Goal: Information Seeking & Learning: Find specific page/section

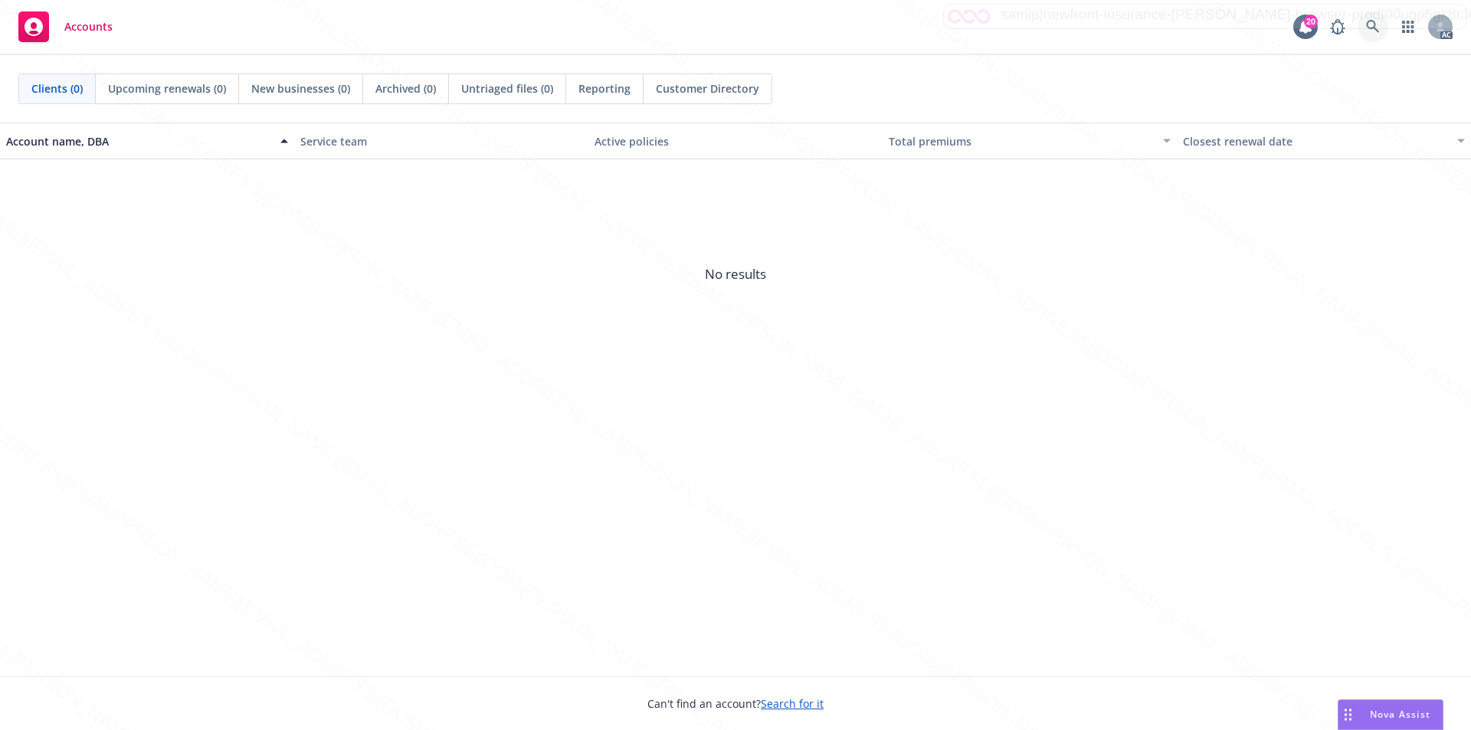
click at [1366, 24] on icon at bounding box center [1373, 27] width 14 height 14
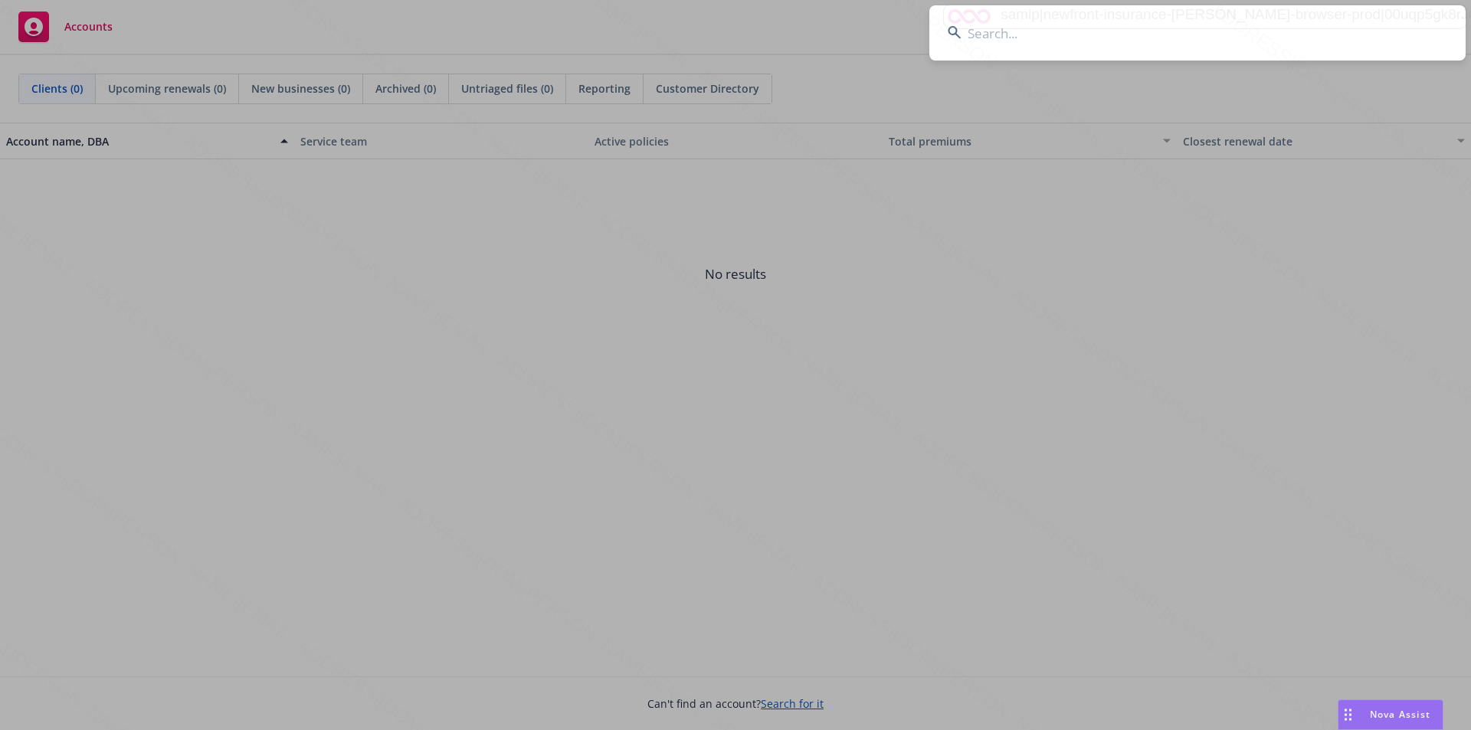
click at [1146, 37] on input at bounding box center [1197, 32] width 536 height 55
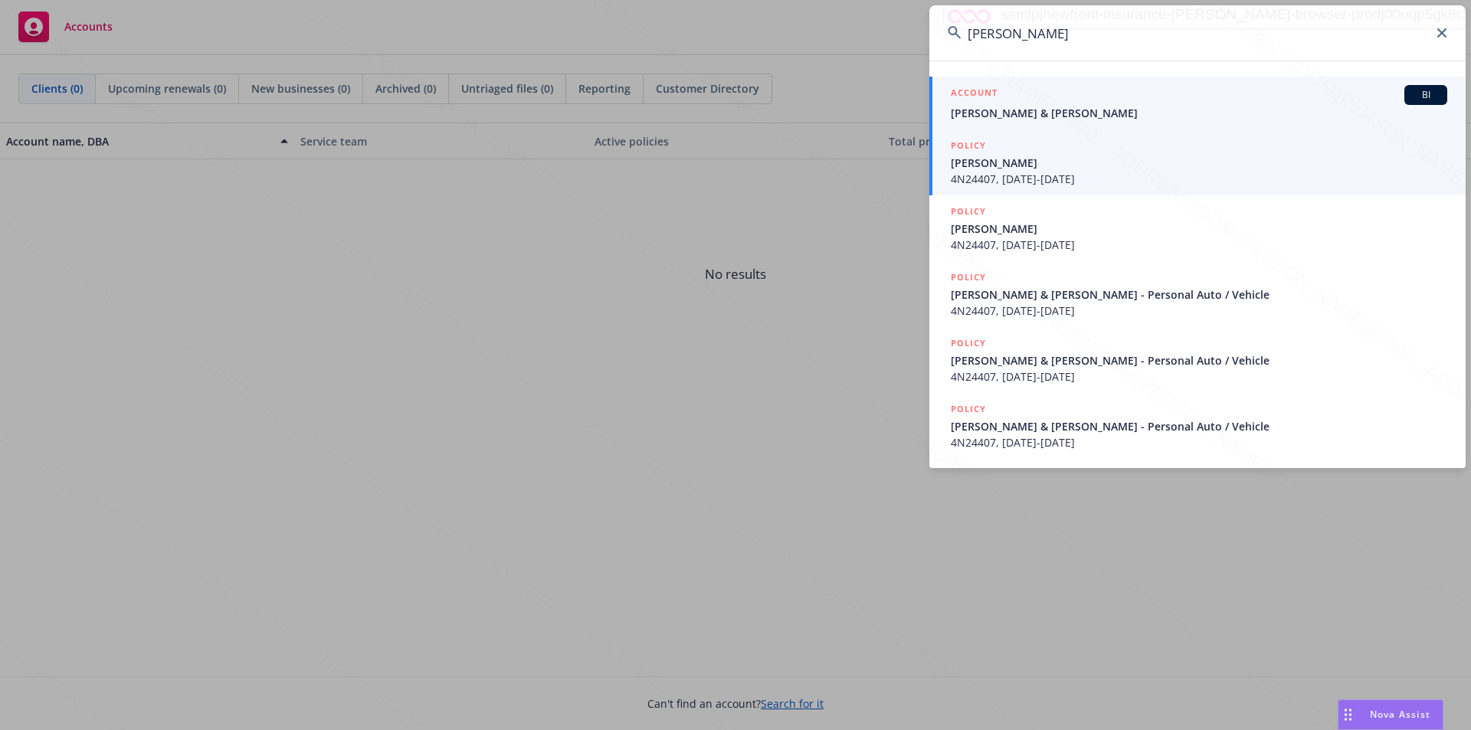
type input "[PERSON_NAME]"
click at [992, 108] on span "[PERSON_NAME] & [PERSON_NAME]" at bounding box center [1199, 113] width 497 height 16
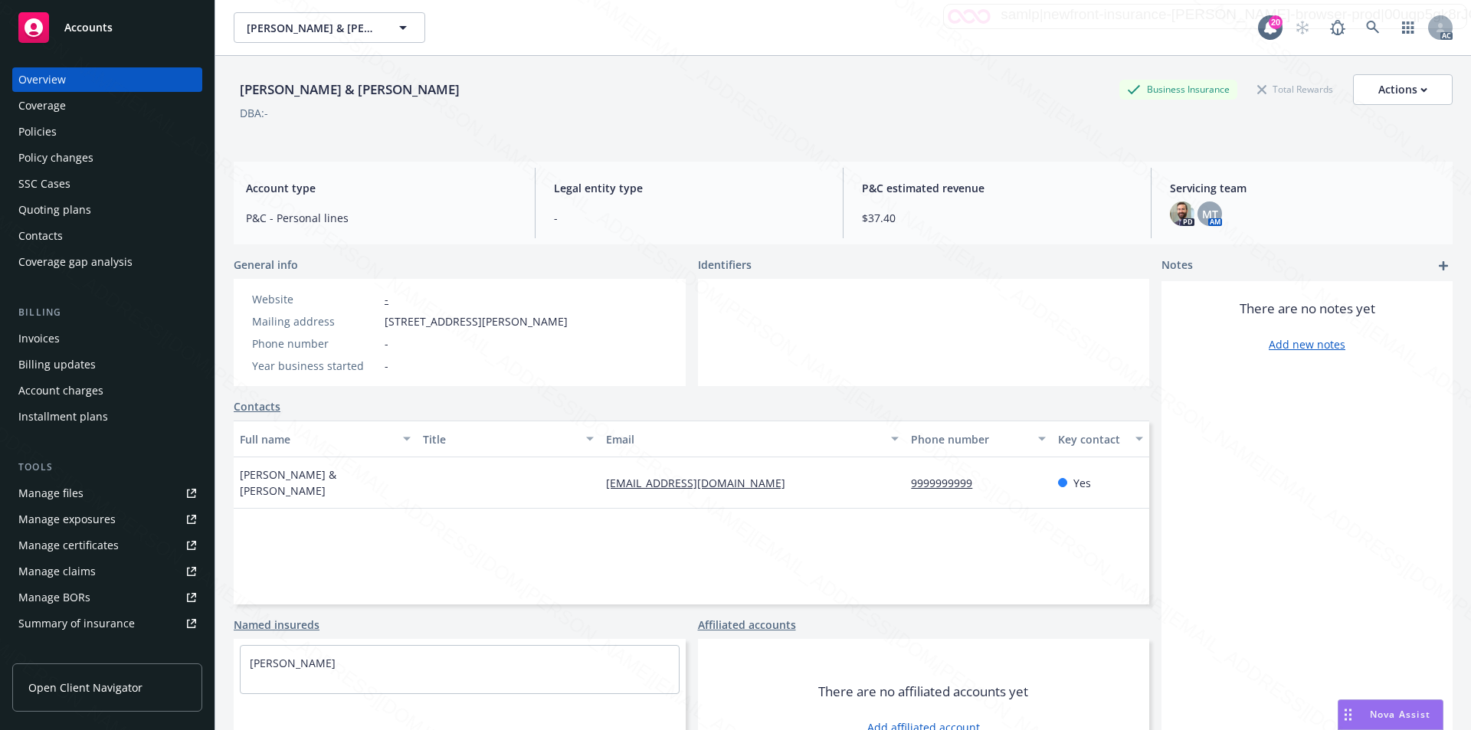
click at [54, 134] on div "Policies" at bounding box center [37, 132] width 38 height 25
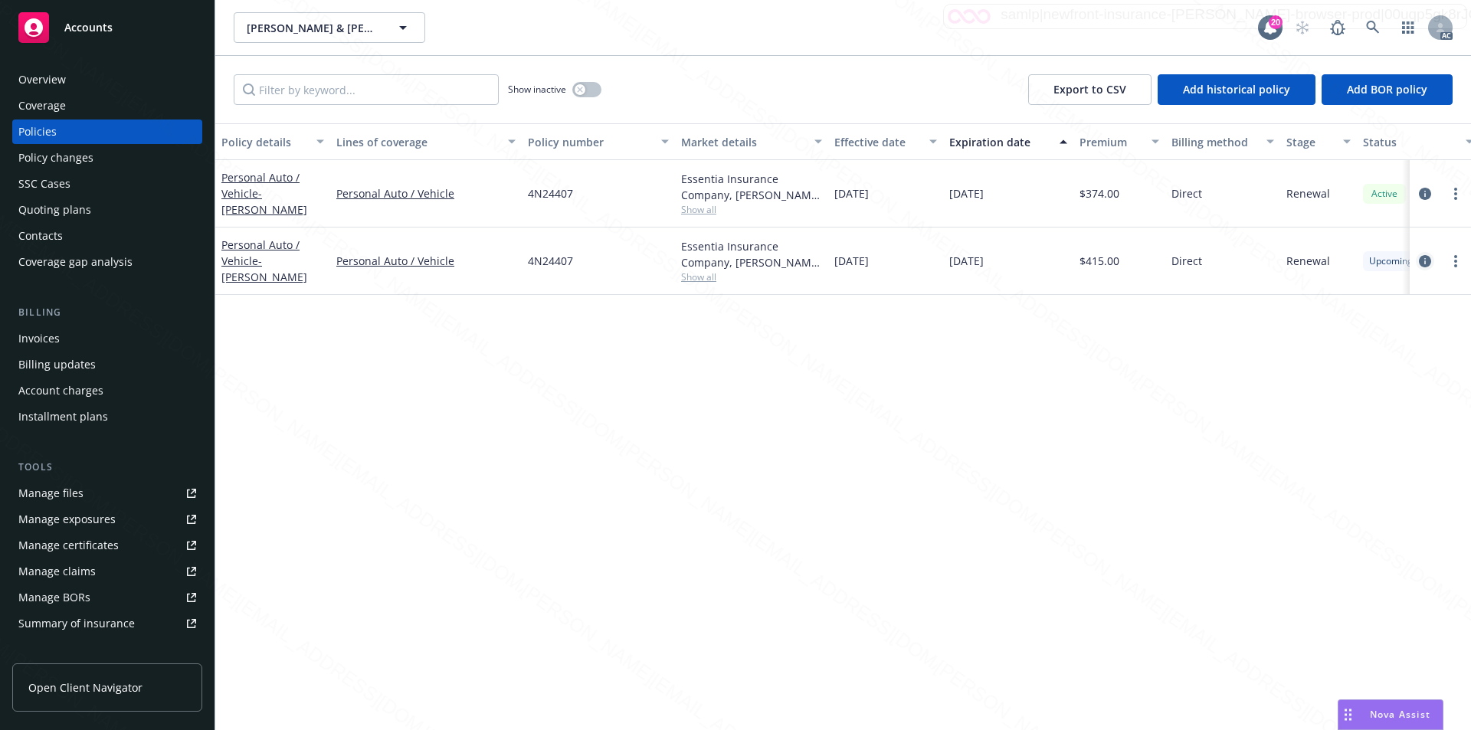
click at [1427, 257] on icon "circleInformation" at bounding box center [1425, 261] width 12 height 12
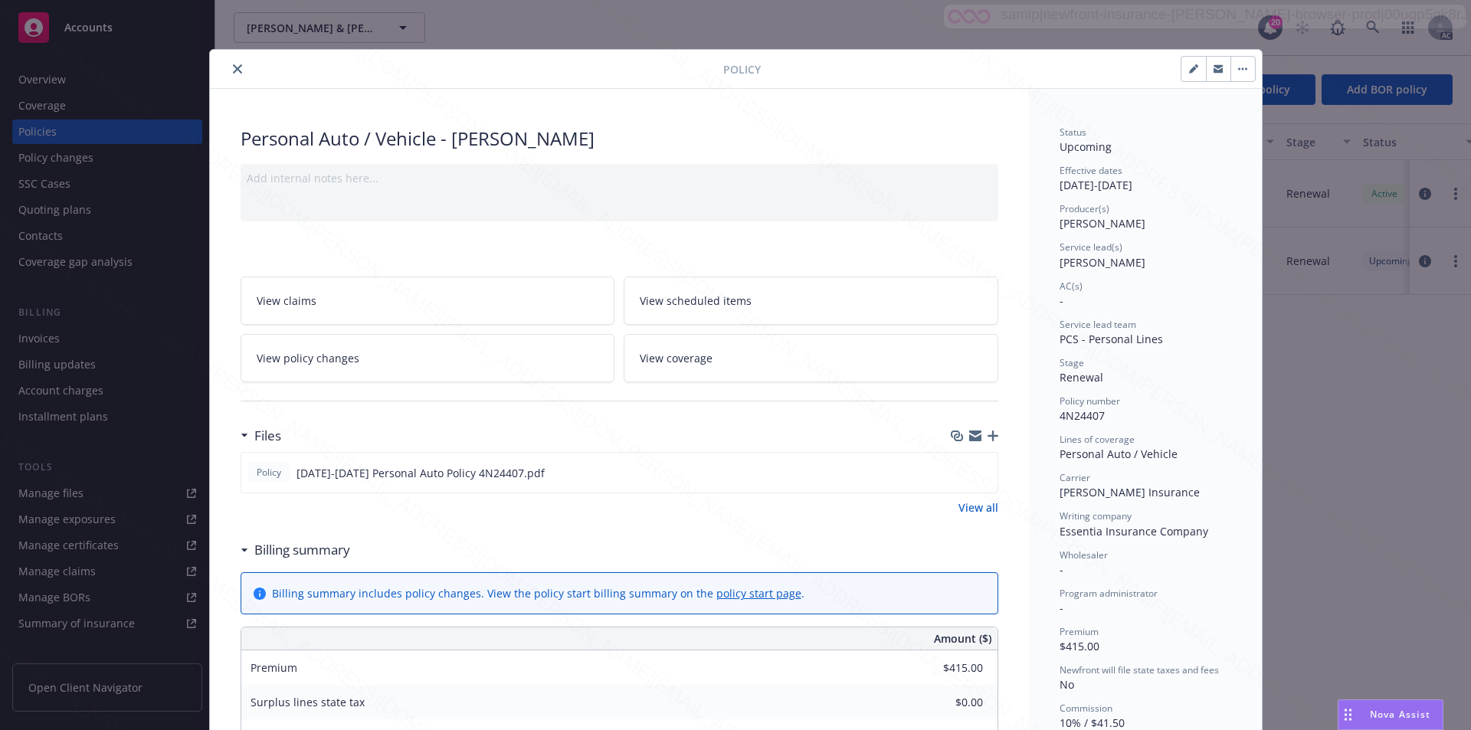
click at [1286, 363] on div "Policy Personal Auto / Vehicle - Larry Cress Add internal notes here... View cl…" at bounding box center [735, 365] width 1471 height 730
click at [723, 297] on span "View scheduled items" at bounding box center [696, 301] width 112 height 16
click at [698, 345] on link "View coverage" at bounding box center [811, 358] width 375 height 48
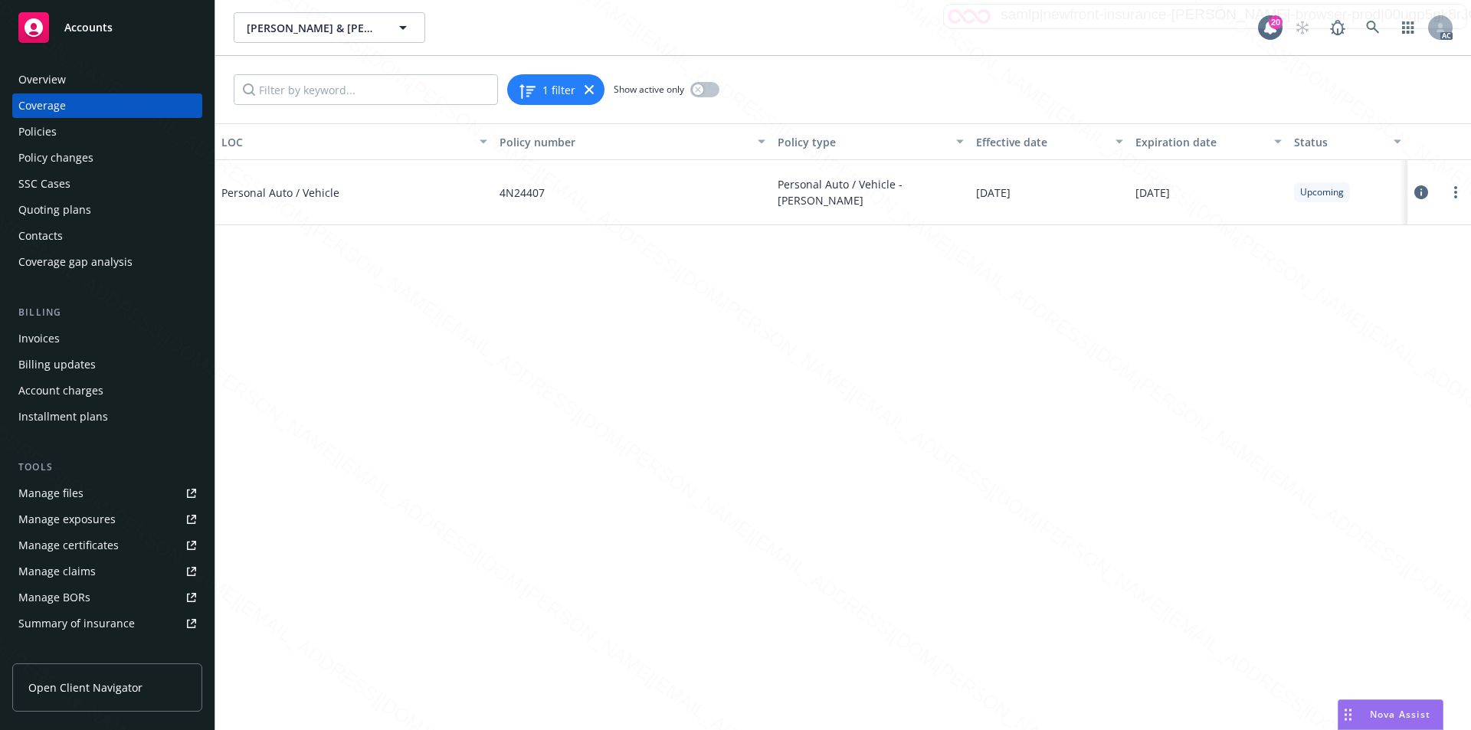
click at [1419, 188] on icon at bounding box center [1422, 192] width 14 height 14
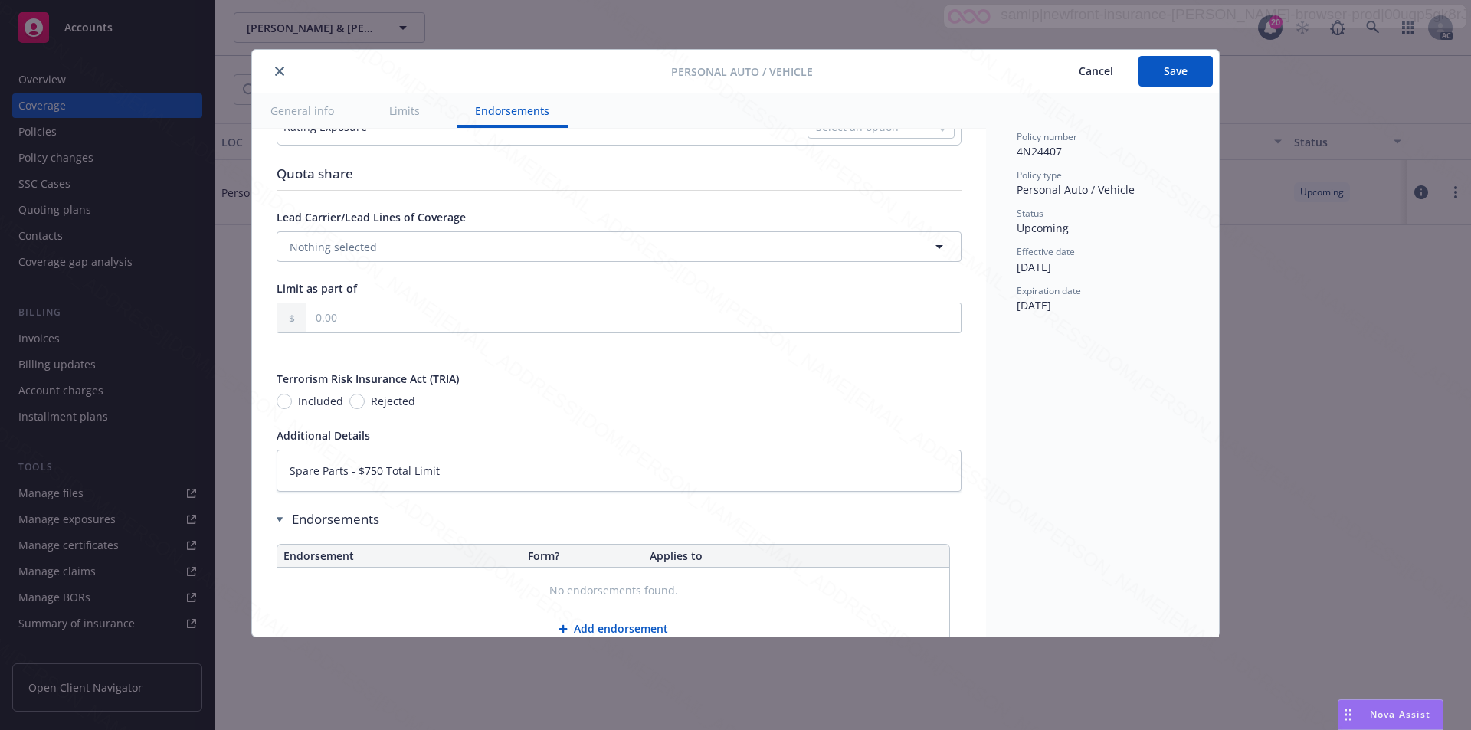
type textarea "x"
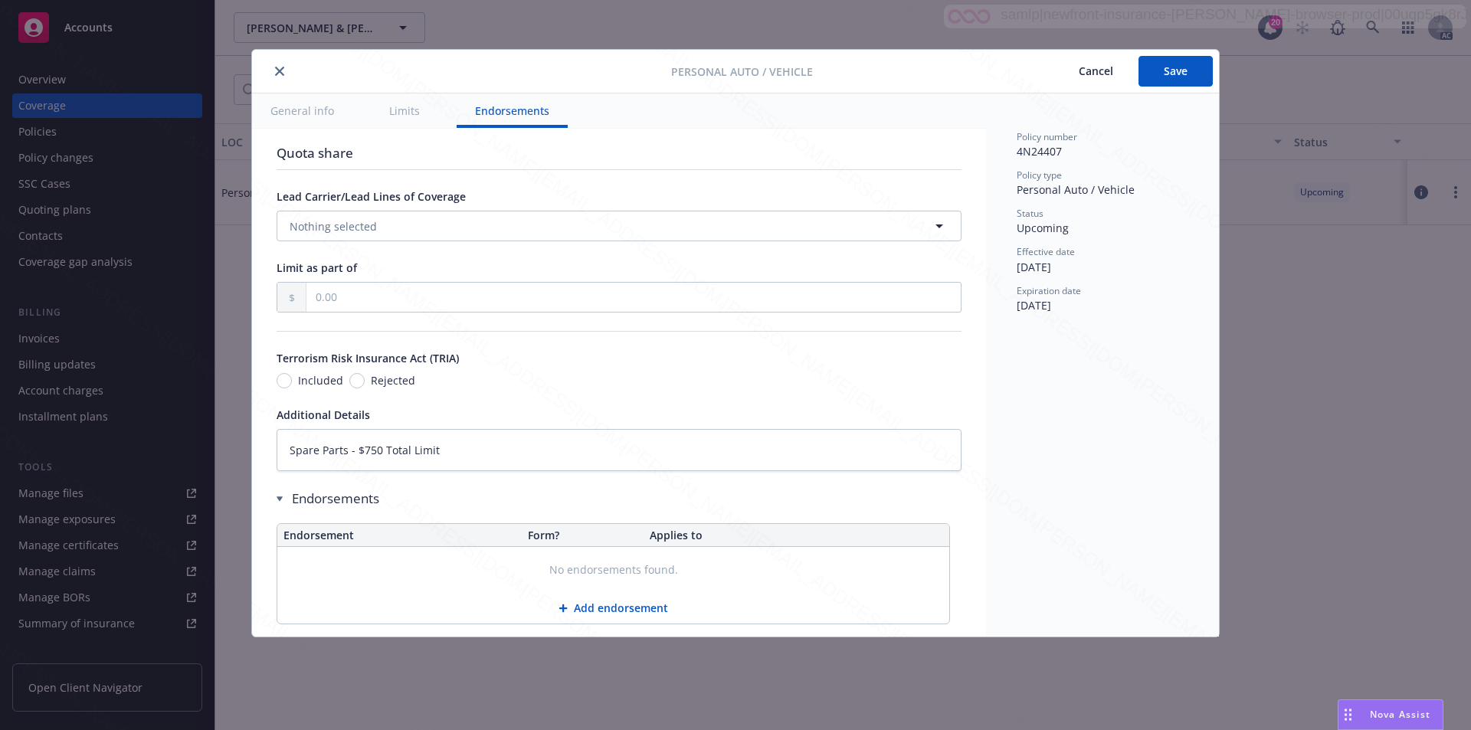
scroll to position [802, 0]
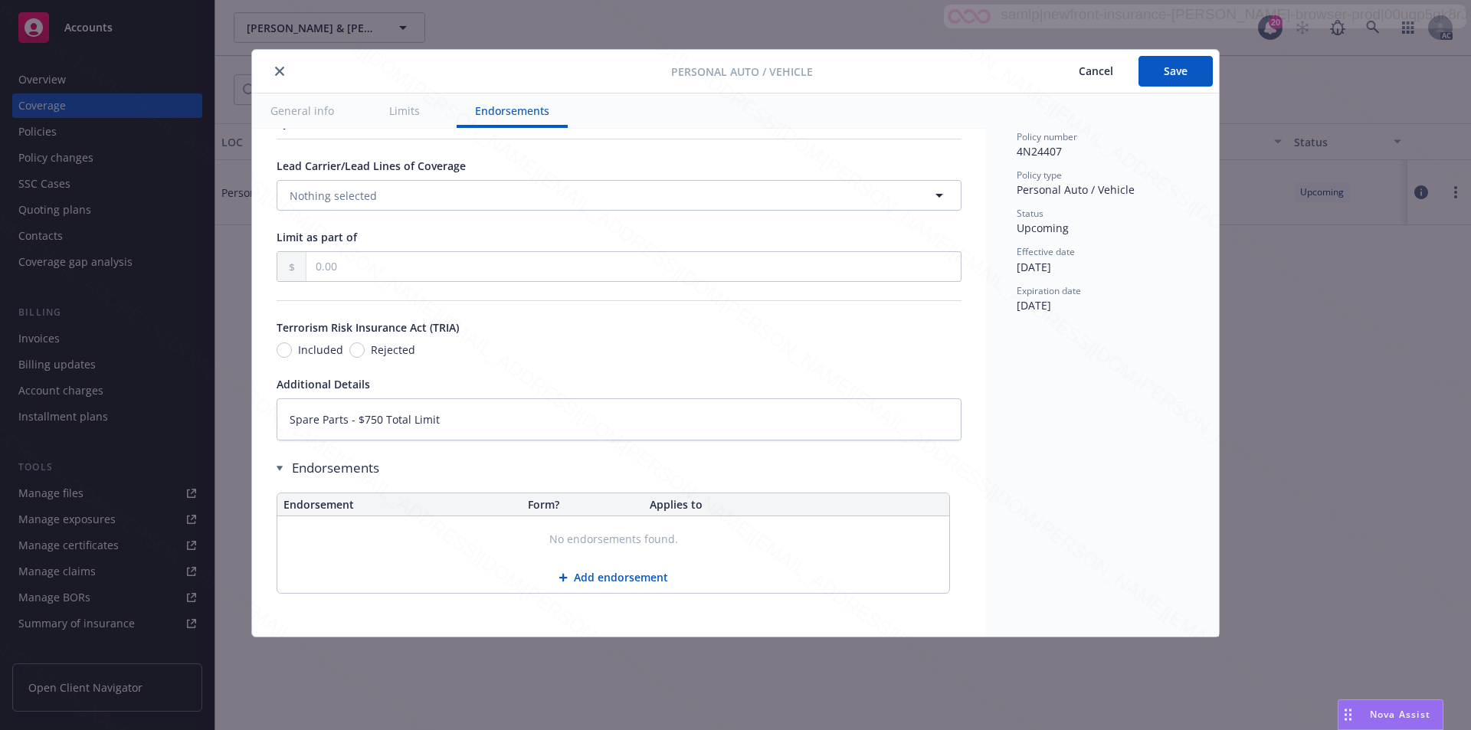
click at [280, 70] on icon "close" at bounding box center [279, 71] width 9 height 9
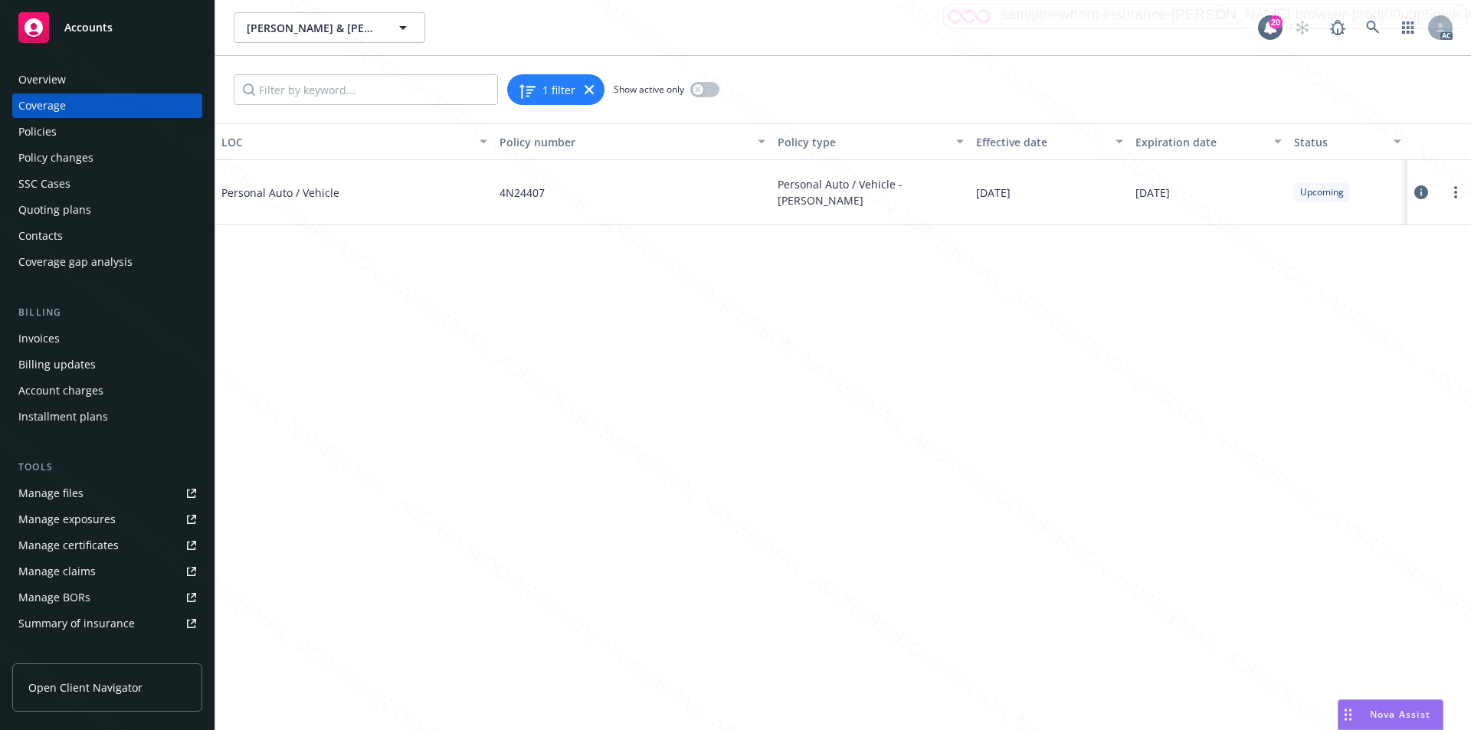
click at [99, 27] on span "Accounts" at bounding box center [88, 27] width 48 height 12
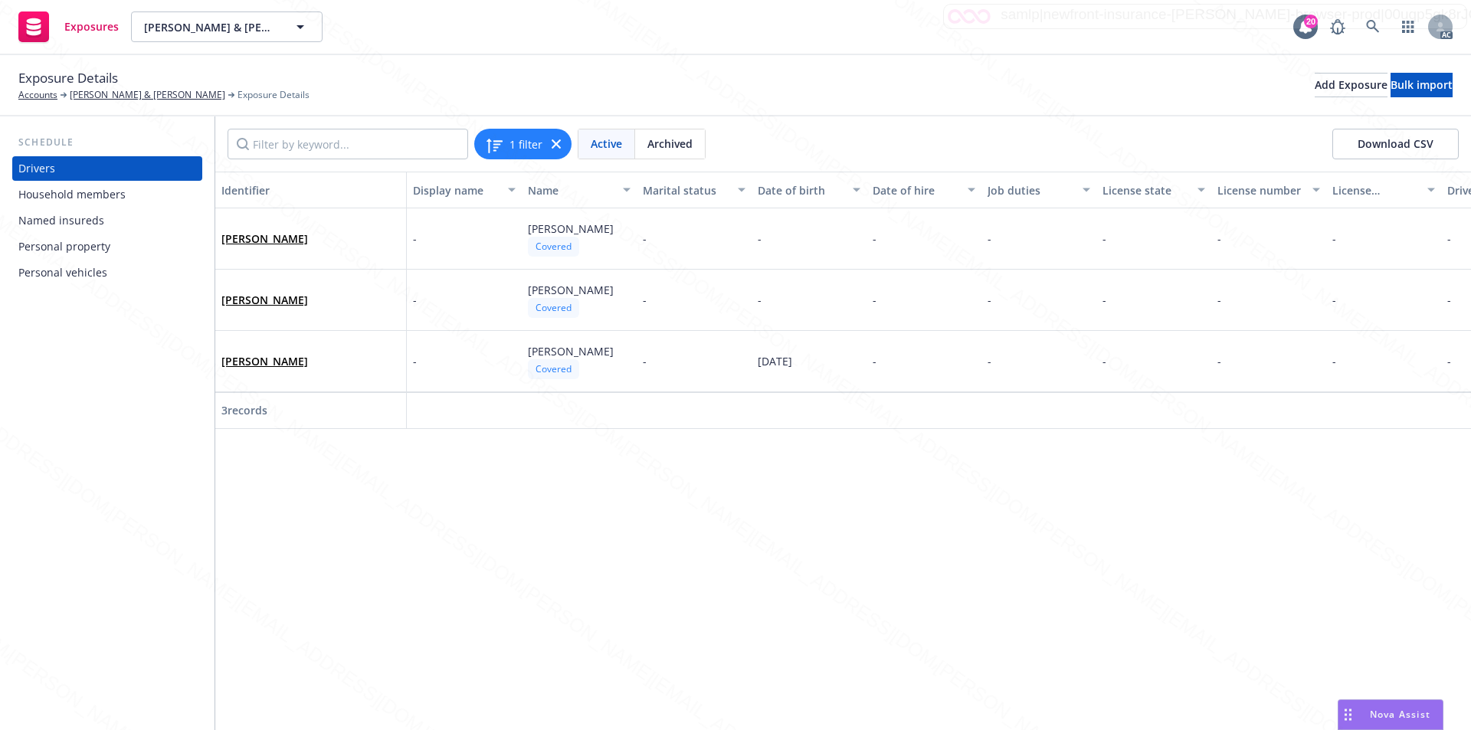
click at [74, 270] on div "Personal vehicles" at bounding box center [62, 273] width 89 height 25
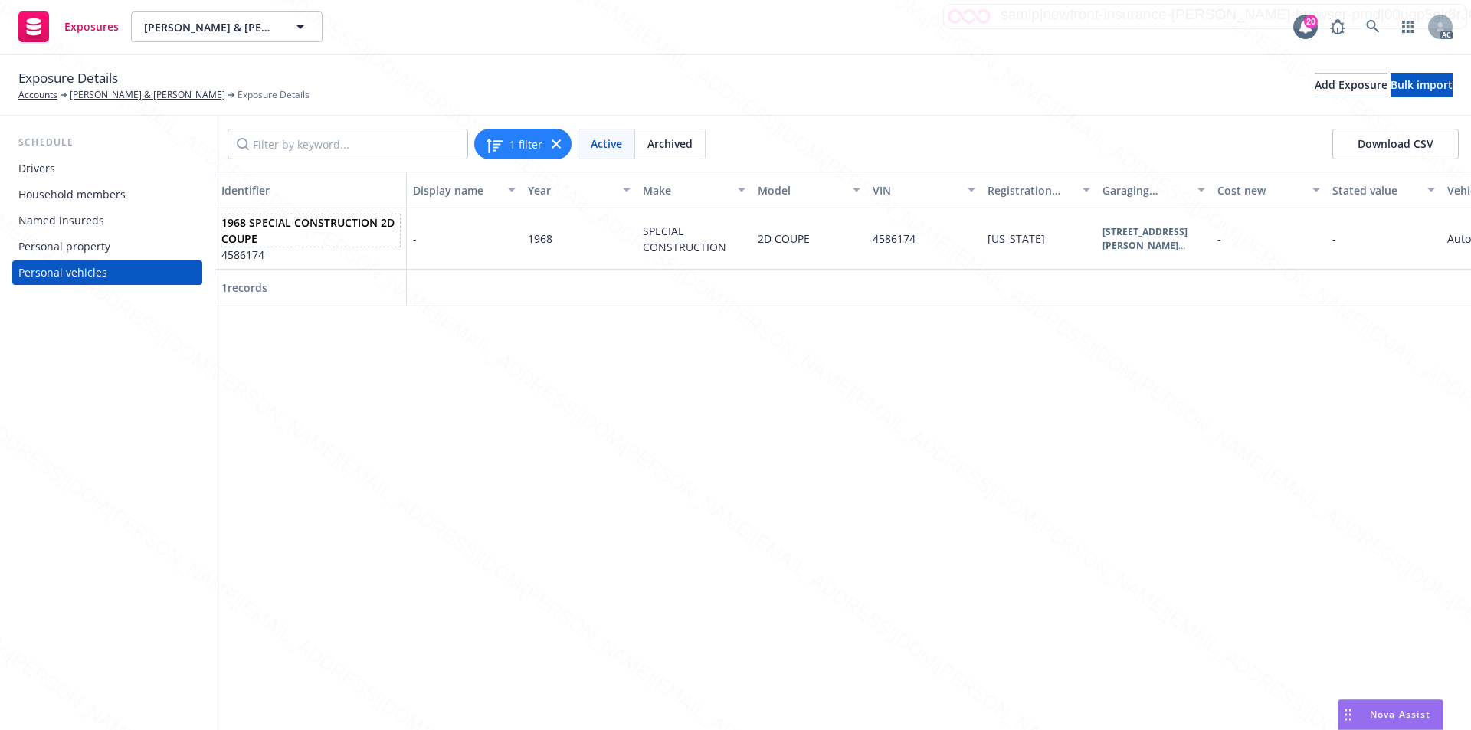
click at [294, 223] on link "1968 SPECIAL CONSTRUCTION 2D COUPE" at bounding box center [307, 230] width 173 height 31
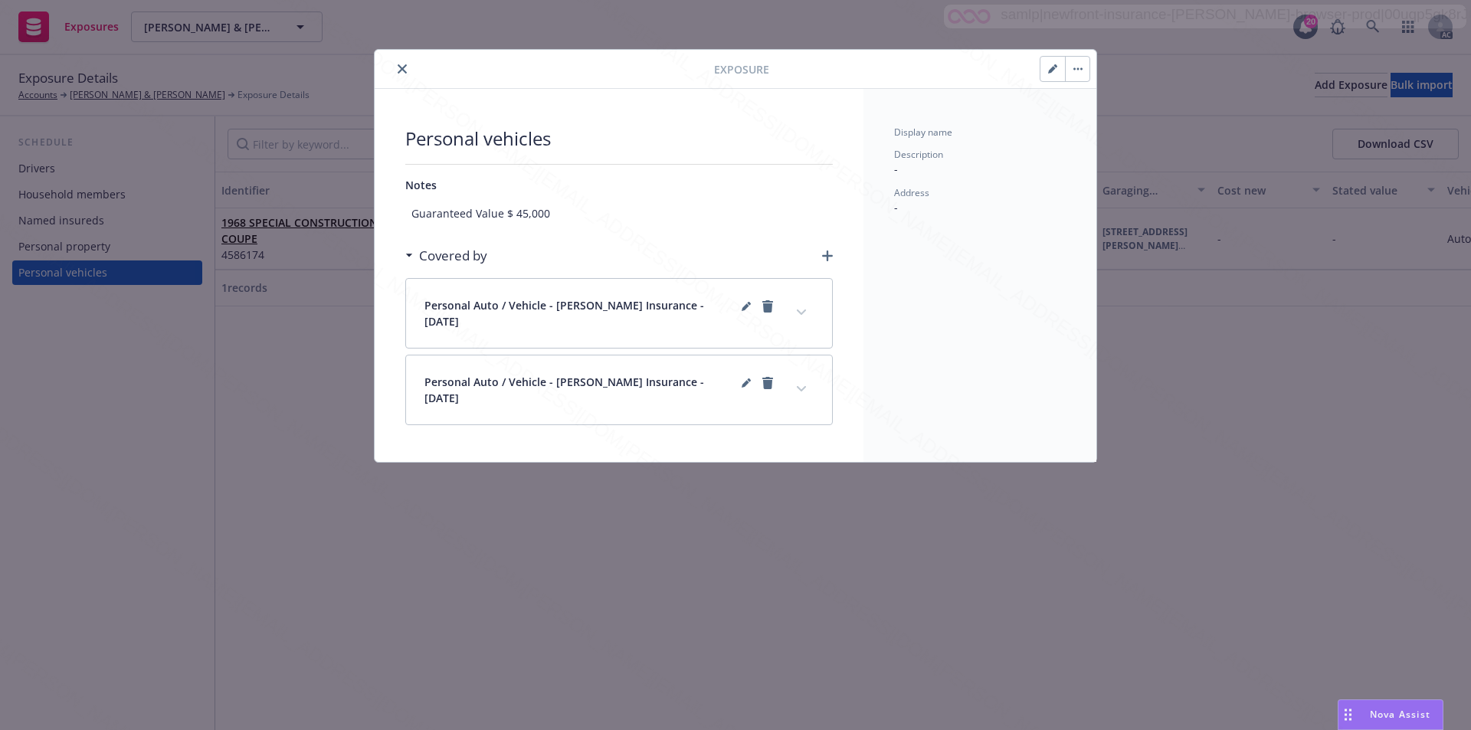
click at [404, 67] on icon "close" at bounding box center [402, 68] width 9 height 9
